Goal: Information Seeking & Learning: Check status

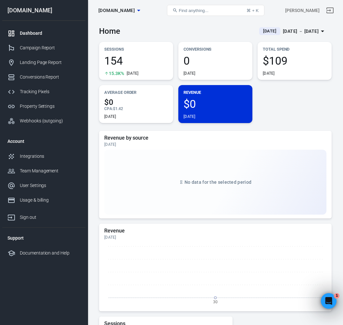
click at [34, 32] on div "Dashboard" at bounding box center [50, 33] width 60 height 7
click at [31, 88] on div "Tracking Pixels" at bounding box center [50, 91] width 60 height 7
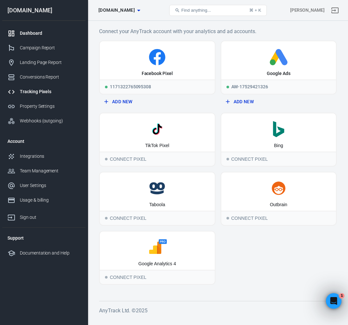
click at [28, 32] on div "Dashboard" at bounding box center [50, 33] width 60 height 7
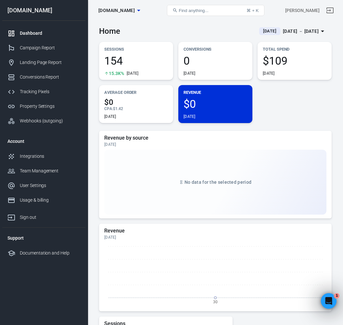
click at [260, 30] on span "[DATE]" at bounding box center [269, 31] width 19 height 6
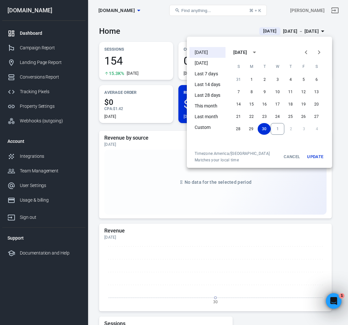
click at [209, 53] on li "[DATE]" at bounding box center [207, 52] width 36 height 11
click at [315, 157] on button "Update" at bounding box center [315, 157] width 21 height 12
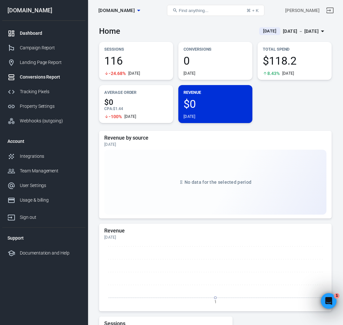
click at [31, 77] on div "Conversions Report" at bounding box center [50, 77] width 60 height 7
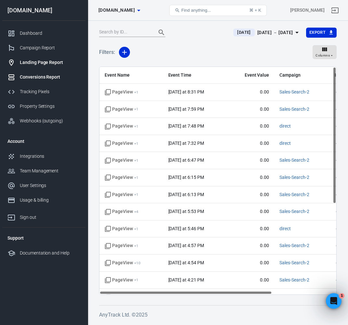
click at [34, 64] on div "Landing Page Report" at bounding box center [50, 62] width 60 height 7
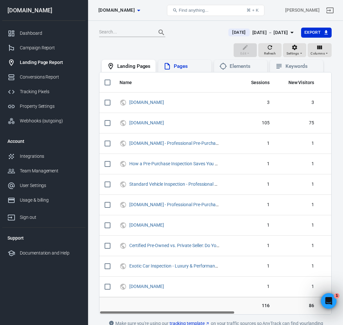
click at [184, 70] on div "Pages" at bounding box center [184, 66] width 43 height 8
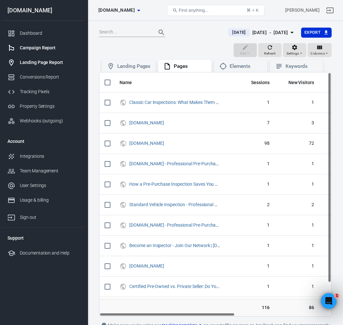
click at [57, 54] on link "Campaign Report" at bounding box center [43, 48] width 83 height 15
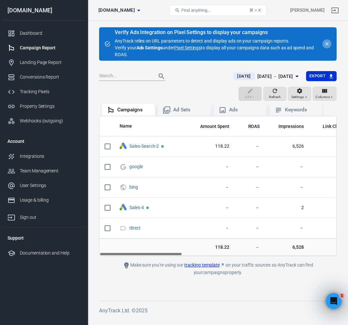
click at [325, 46] on icon "close" at bounding box center [327, 44] width 6 height 6
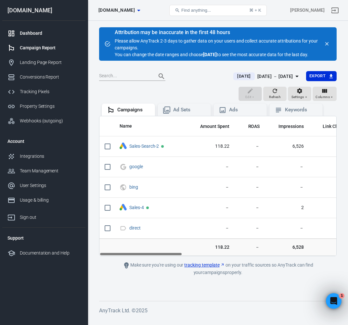
click at [34, 38] on link "Dashboard" at bounding box center [43, 33] width 83 height 15
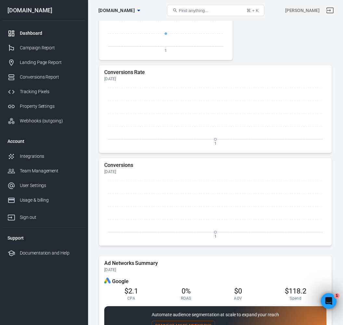
scroll to position [345, 0]
